Goal: Transaction & Acquisition: Purchase product/service

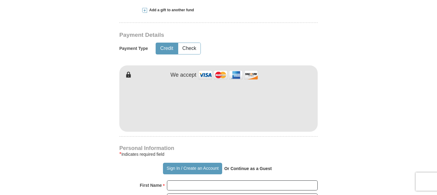
scroll to position [281, 0]
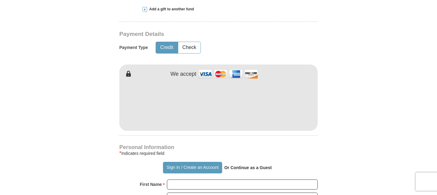
click at [371, 142] on form "Already have an account? Sign in for faster giving. Don't have an account? Crea…" at bounding box center [219, 118] width 348 height 748
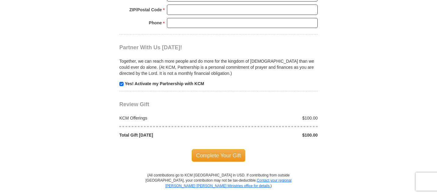
scroll to position [573, 0]
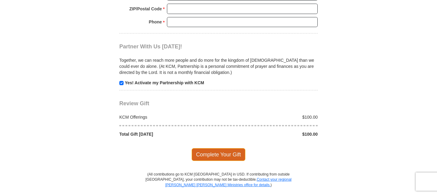
click at [236, 154] on span "Complete Your Gift" at bounding box center [219, 155] width 54 height 13
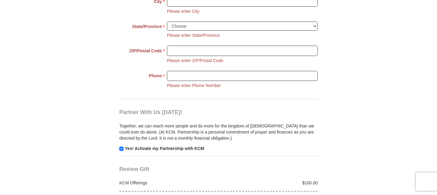
scroll to position [456, 0]
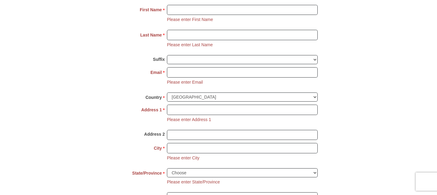
click at [436, 80] on html "Sign In Already have an account? Sign in for faster giving. Don't have an accou…" at bounding box center [218, 175] width 437 height 1263
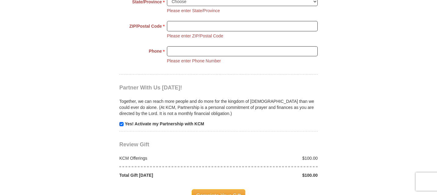
scroll to position [636, 0]
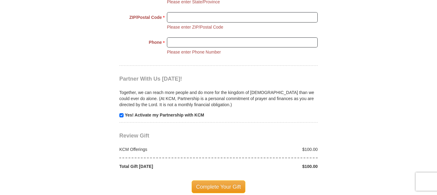
click at [123, 113] on p "Yes! Activate my Partnership with KCM" at bounding box center [218, 115] width 198 height 6
click at [120, 114] on input "checkbox" at bounding box center [121, 115] width 4 height 4
checkbox input "false"
click at [225, 184] on span "Complete Your Gift" at bounding box center [219, 187] width 54 height 13
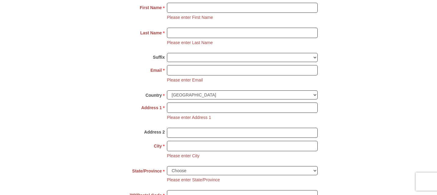
scroll to position [456, 0]
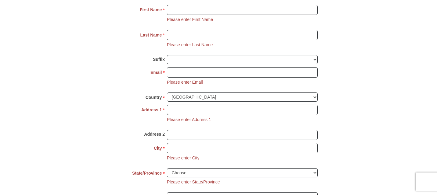
drag, startPoint x: 406, startPoint y: 62, endPoint x: 398, endPoint y: 33, distance: 30.3
click at [398, 33] on body "Sign In Already have an account? Sign in for faster giving. Don't have an accou…" at bounding box center [218, 175] width 437 height 1263
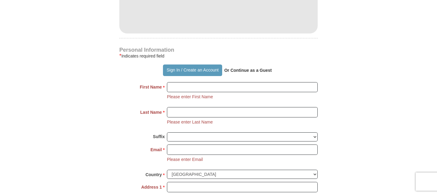
scroll to position [386, 0]
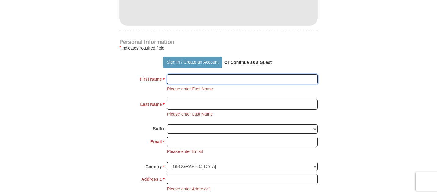
click at [197, 78] on input "First Name *" at bounding box center [242, 79] width 151 height 10
type input "Bill"
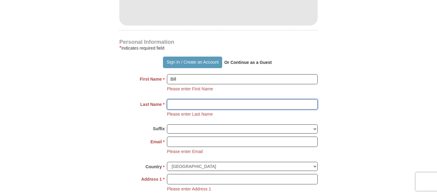
click at [196, 107] on input "Last Name *" at bounding box center [242, 104] width 151 height 10
type input "[PERSON_NAME]"
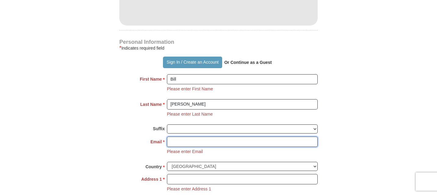
click at [195, 141] on input "Email *" at bounding box center [242, 142] width 151 height 10
type input "[EMAIL_ADDRESS][DOMAIN_NAME]"
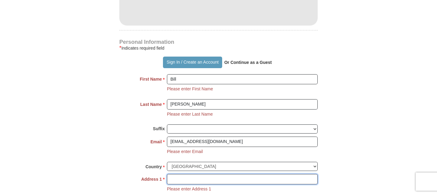
type input "[STREET_ADDRESS]"
type input "Milford"
select select "MA"
type input "01757"
type input "7745731125"
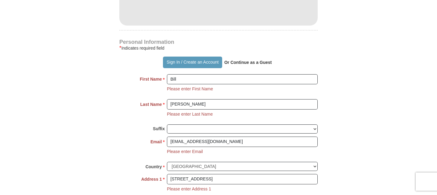
click at [369, 129] on form "Already have an account? Sign in for faster giving. Don't have an account? Crea…" at bounding box center [219, 59] width 348 height 843
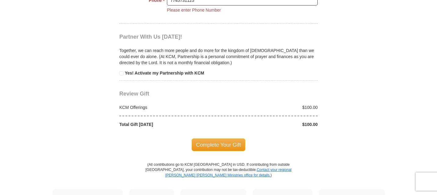
scroll to position [679, 0]
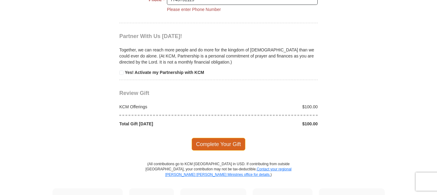
click at [237, 143] on span "Complete Your Gift" at bounding box center [219, 144] width 54 height 13
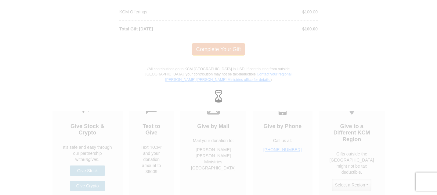
scroll to position [596, 0]
